Goal: Obtain resource: Obtain resource

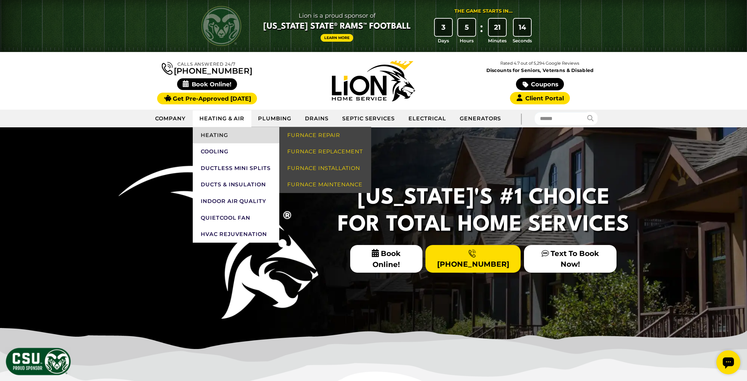
click at [223, 139] on link "Heating" at bounding box center [236, 135] width 87 height 17
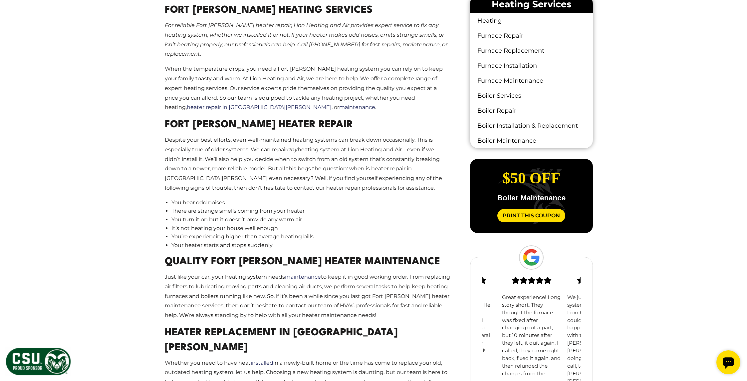
scroll to position [410, 0]
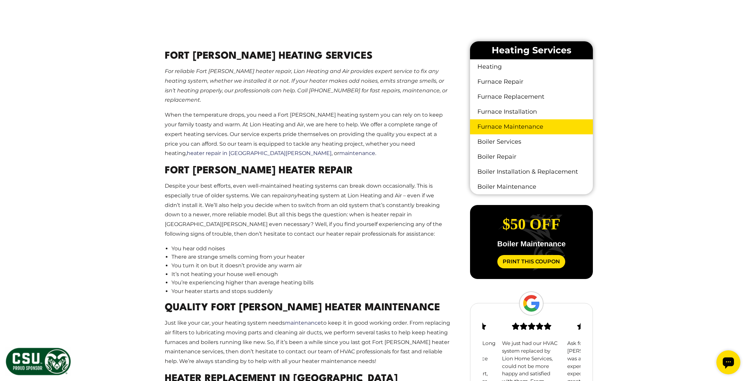
click at [513, 125] on link "Furnace Maintenance" at bounding box center [531, 126] width 123 height 15
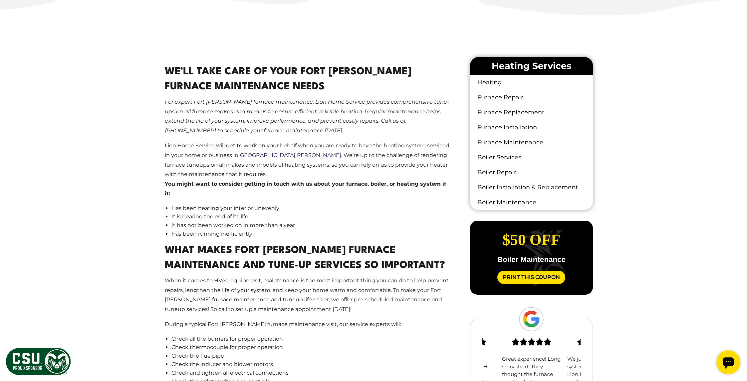
scroll to position [408, 0]
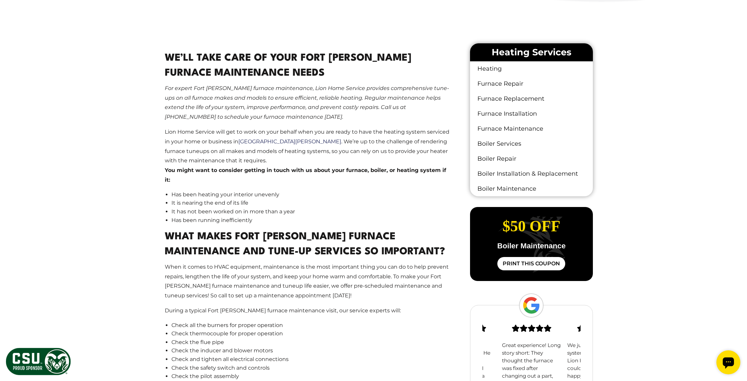
click at [540, 264] on link "Print This Coupon" at bounding box center [531, 263] width 68 height 13
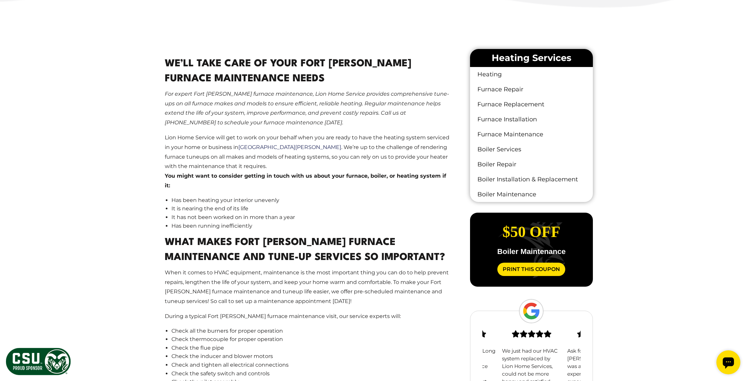
scroll to position [403, 0]
